Goal: Book appointment/travel/reservation

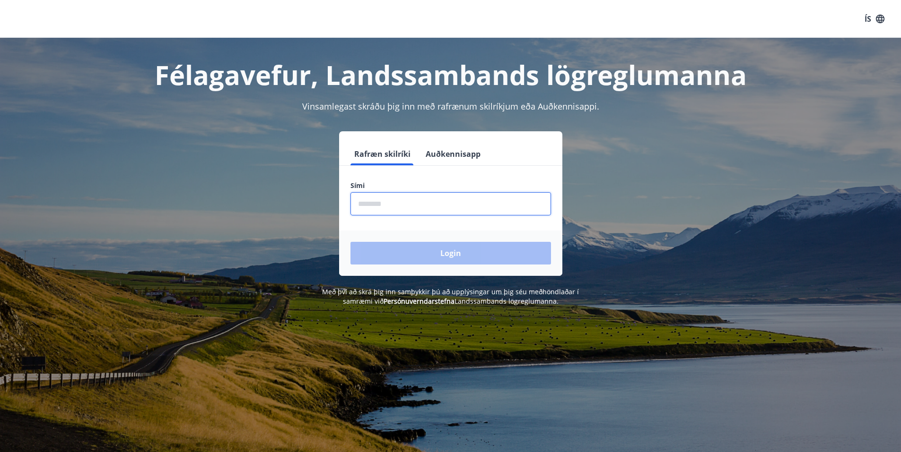
click at [397, 204] on input "phone" at bounding box center [450, 203] width 200 height 23
type input "********"
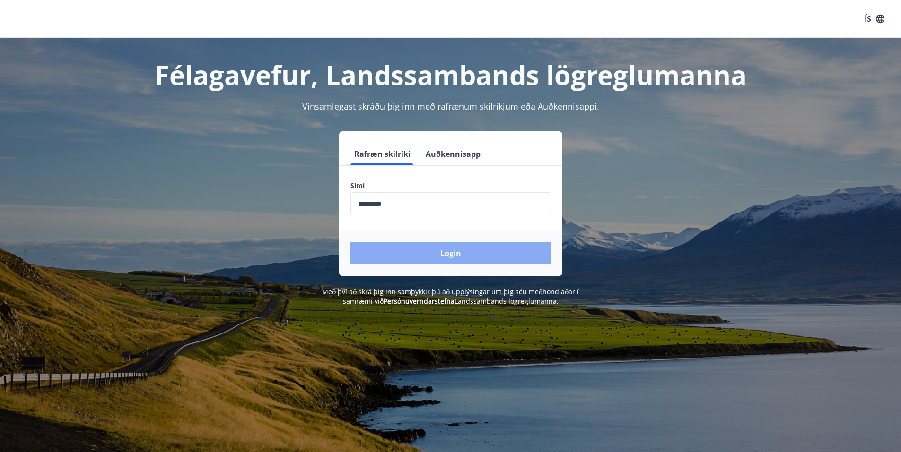
click at [425, 256] on button "Login" at bounding box center [450, 253] width 200 height 23
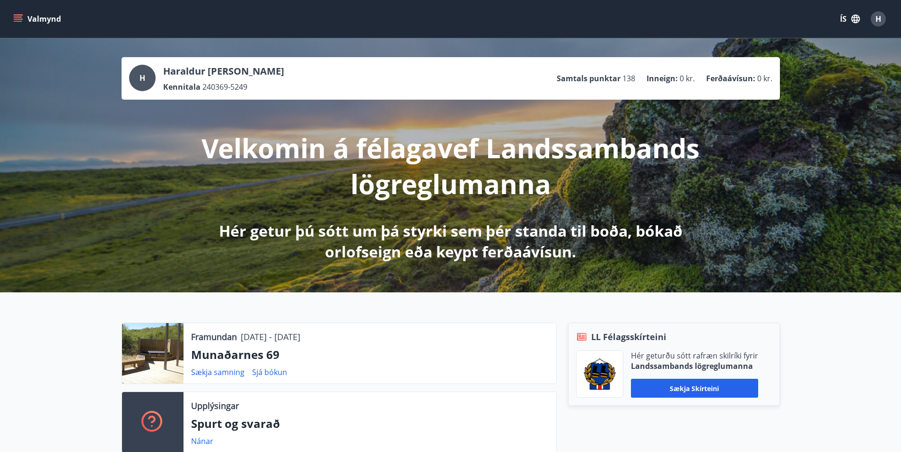
drag, startPoint x: 347, startPoint y: 478, endPoint x: 771, endPoint y: 327, distance: 449.5
click at [771, 327] on div "Framundan 12.09.2025 - 14.09.2025 Munaðarnes 69 Sækja samning Sjá bókun Upplýsi…" at bounding box center [450, 384] width 901 height 183
click at [217, 370] on link "Sækja samning" at bounding box center [217, 372] width 53 height 10
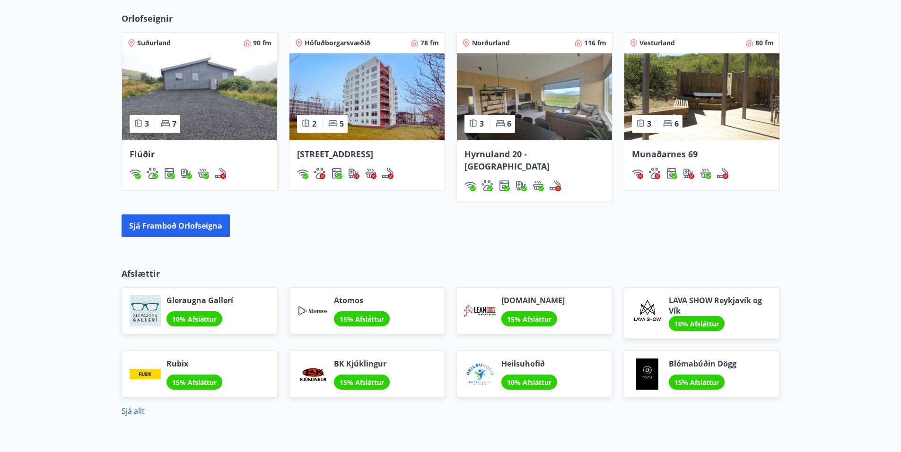
scroll to position [709, 0]
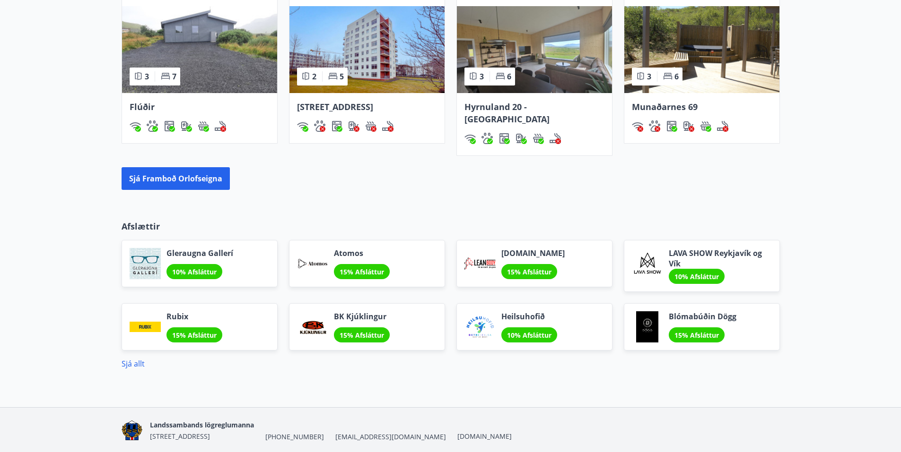
click at [735, 93] on img at bounding box center [701, 49] width 155 height 87
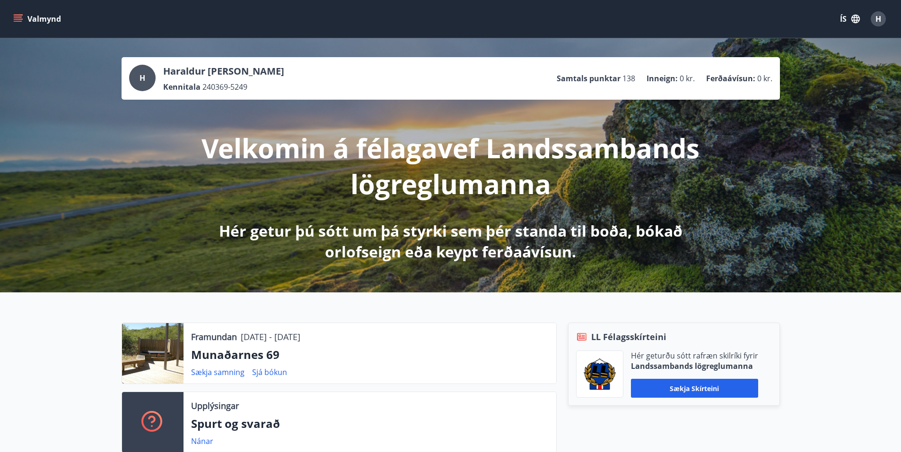
click at [46, 24] on button "Valmynd" at bounding box center [37, 18] width 53 height 17
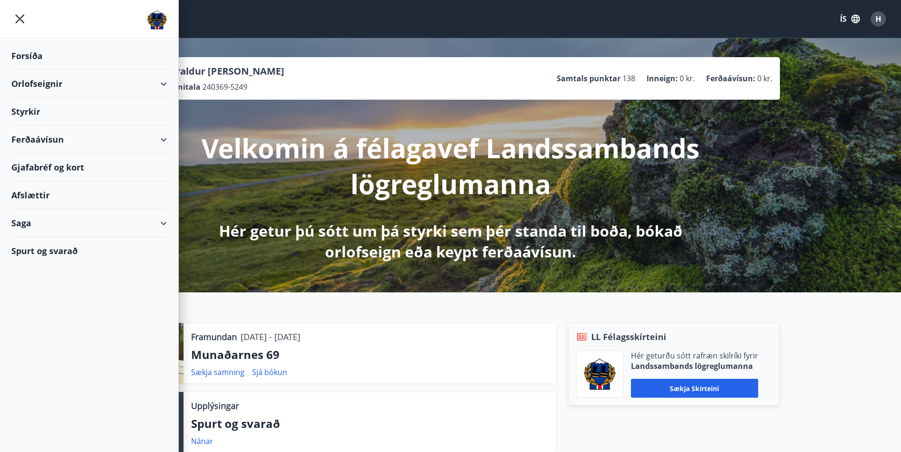
click at [49, 86] on div "Orlofseignir" at bounding box center [89, 84] width 156 height 28
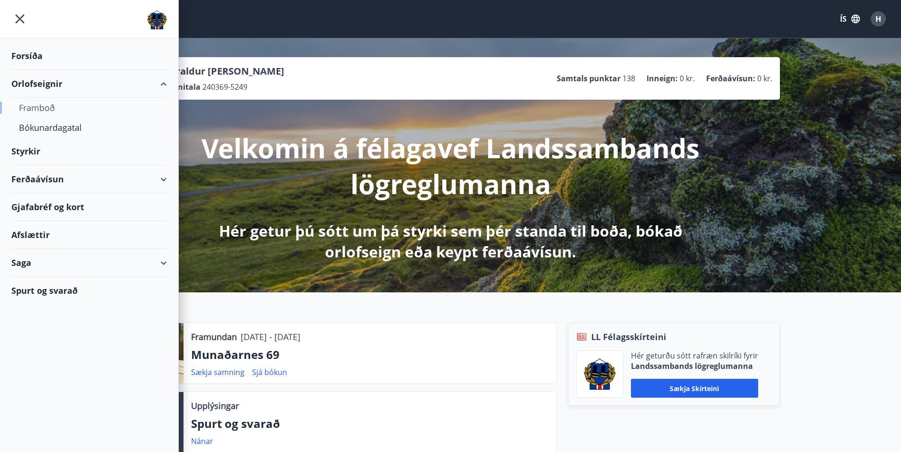
click at [43, 106] on div "Framboð" at bounding box center [89, 108] width 140 height 20
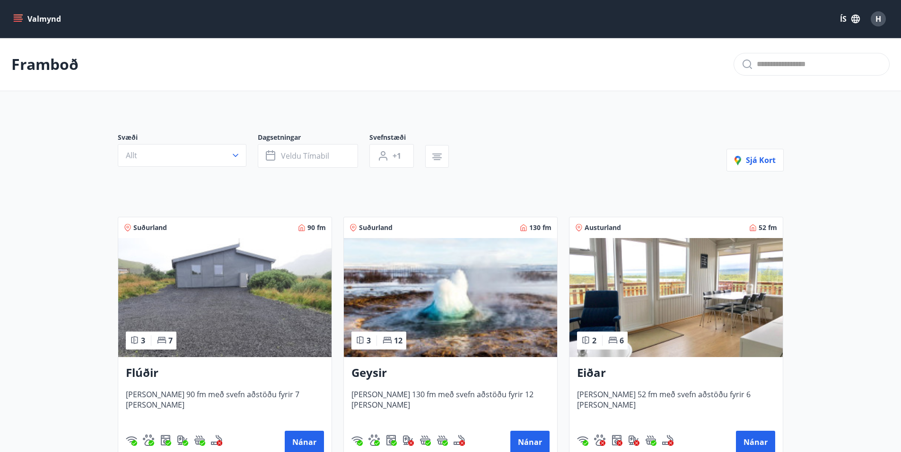
click at [47, 17] on button "Valmynd" at bounding box center [37, 18] width 53 height 17
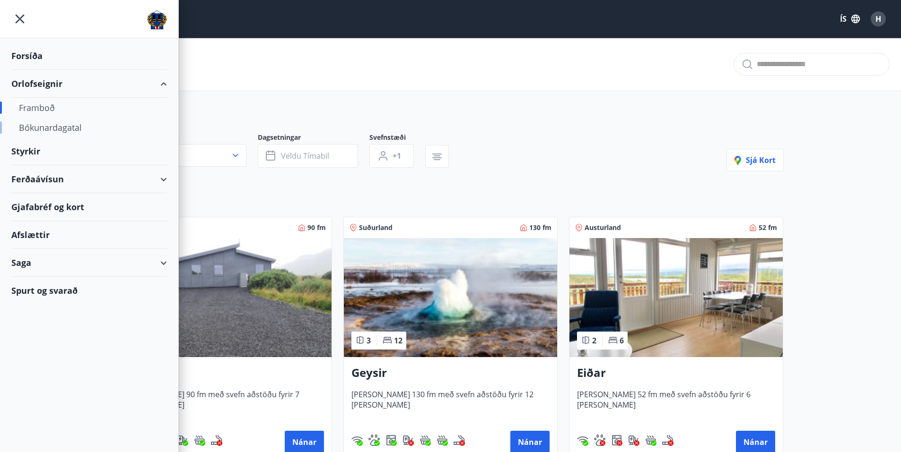
click at [47, 125] on div "Bókunardagatal" at bounding box center [89, 128] width 140 height 20
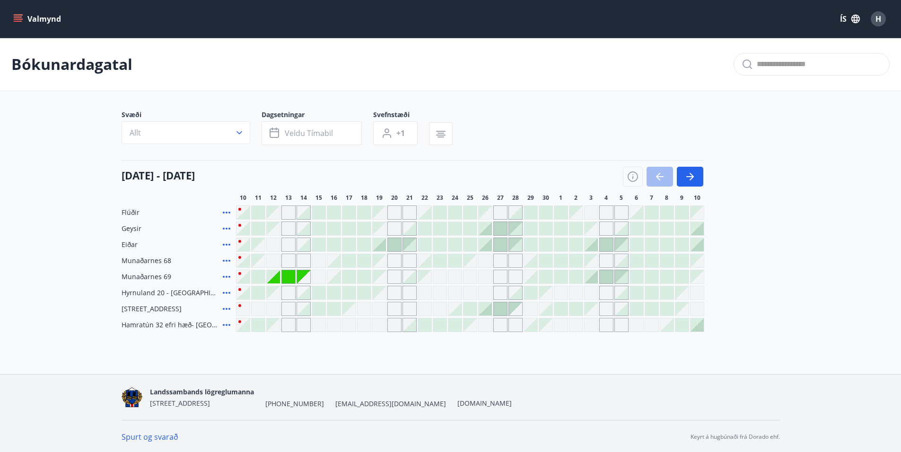
click at [320, 279] on div "Gráir dagar eru ekki bókanlegir" at bounding box center [319, 277] width 14 height 14
click at [303, 279] on div "Gráir dagar eru ekki bókanlegir" at bounding box center [303, 276] width 13 height 13
drag, startPoint x: 333, startPoint y: 278, endPoint x: 338, endPoint y: 279, distance: 5.4
click at [332, 278] on div at bounding box center [333, 276] width 13 height 13
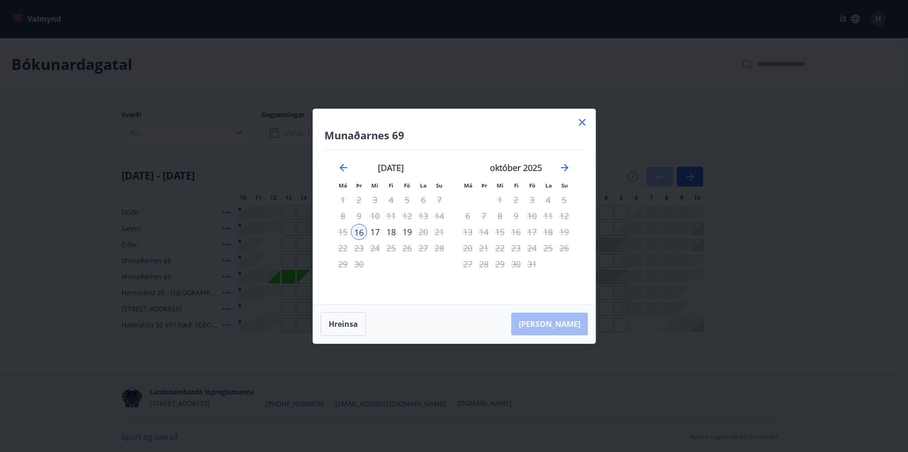
click at [580, 121] on icon at bounding box center [581, 122] width 11 height 11
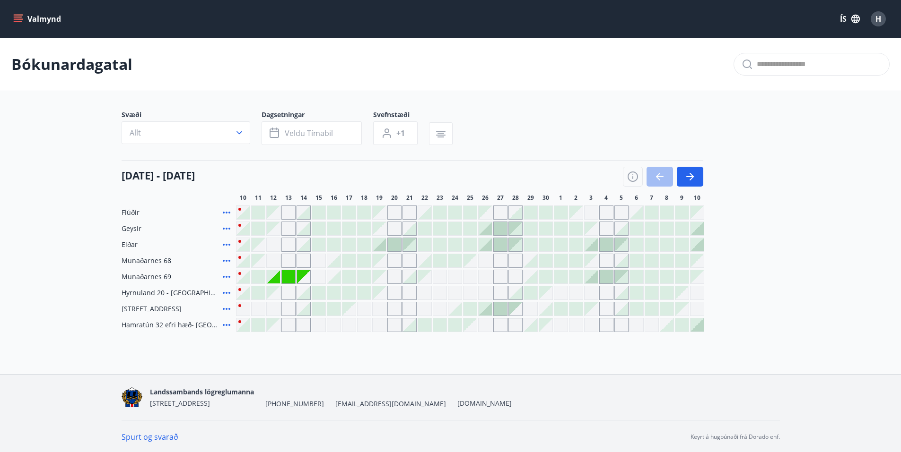
click at [300, 276] on div "Gráir dagar eru ekki bókanlegir" at bounding box center [303, 276] width 13 height 13
click at [285, 275] on div "Gráir dagar eru ekki bókanlegir" at bounding box center [288, 276] width 13 height 13
click at [276, 279] on div "Gráir dagar eru ekki bókanlegir" at bounding box center [273, 276] width 13 height 13
click at [269, 275] on div "Gráir dagar eru ekki bókanlegir" at bounding box center [273, 276] width 13 height 13
click at [259, 276] on div at bounding box center [257, 276] width 13 height 13
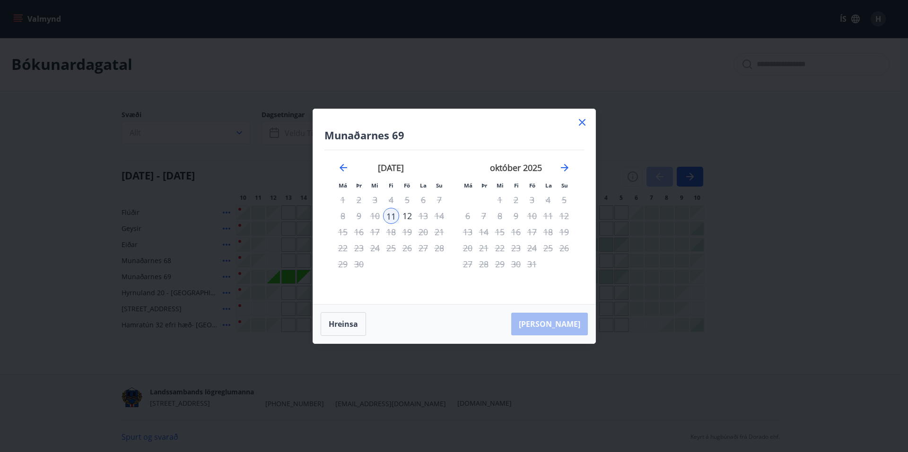
click at [581, 119] on icon at bounding box center [581, 122] width 11 height 11
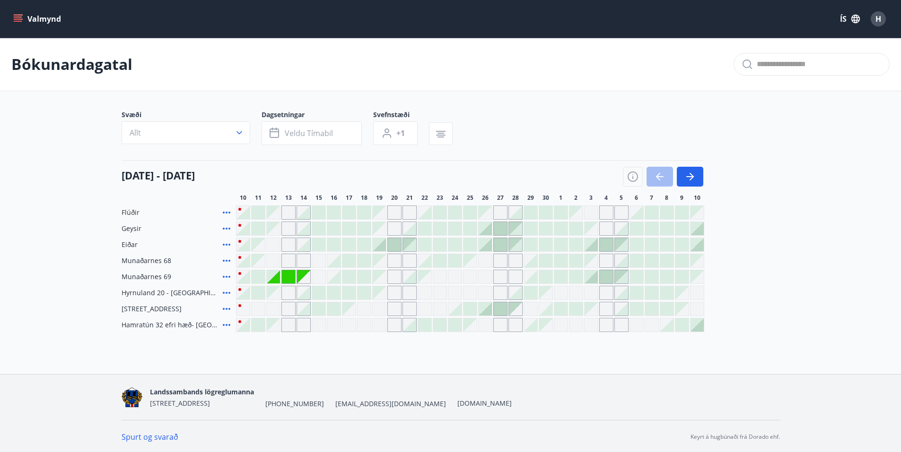
click at [305, 281] on div "Gráir dagar eru ekki bókanlegir" at bounding box center [303, 276] width 13 height 13
click at [320, 348] on div "Bókunardagatal Svæði Allt Dagsetningar Veldu tímabil Svefnstæði +1 10 september…" at bounding box center [450, 204] width 901 height 332
click at [353, 278] on div at bounding box center [348, 276] width 13 height 13
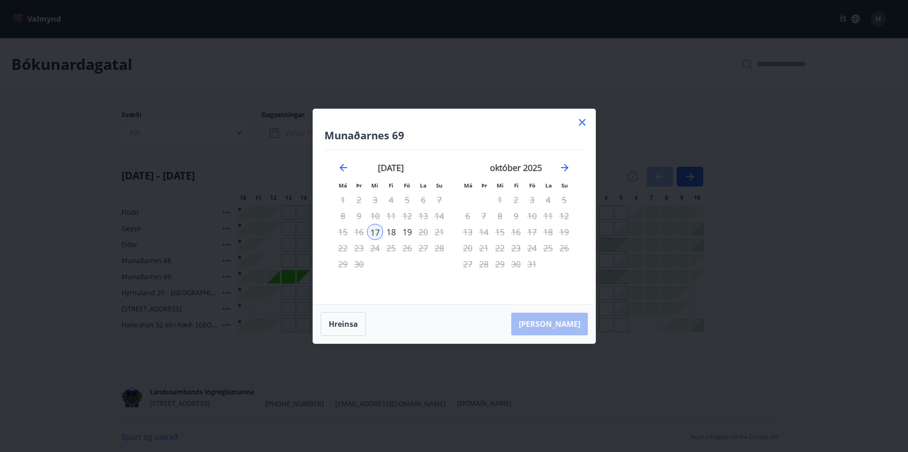
click at [579, 124] on icon at bounding box center [581, 122] width 11 height 11
